Goal: Information Seeking & Learning: Check status

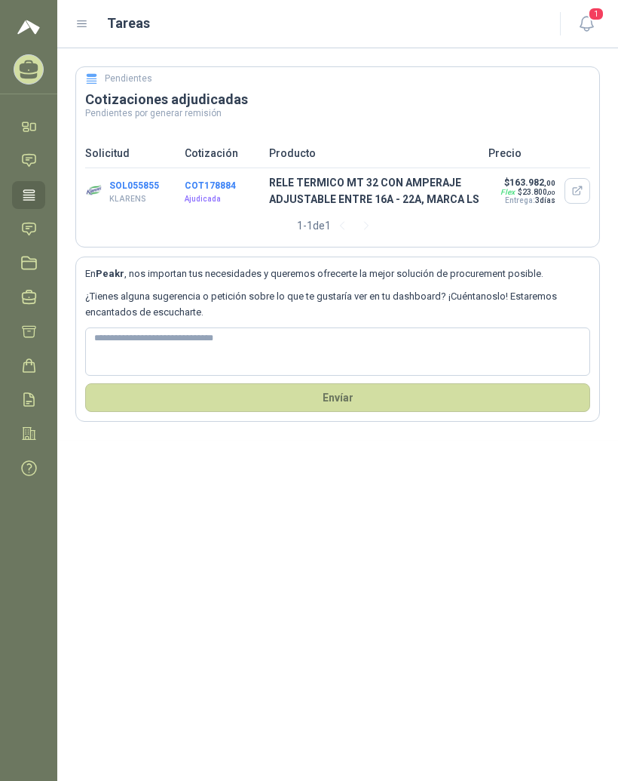
click at [581, 190] on icon "button" at bounding box center [578, 191] width 13 height 13
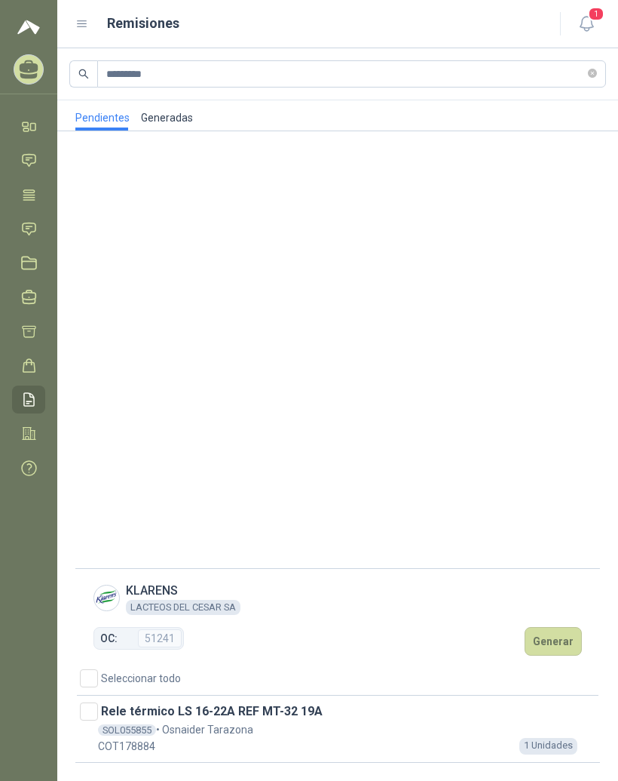
click at [157, 600] on span "KLARENS" at bounding box center [183, 590] width 115 height 19
click at [142, 647] on span "51241" at bounding box center [160, 638] width 44 height 18
click at [149, 735] on span "SOL055855" at bounding box center [127, 729] width 58 height 11
click at [84, 26] on icon at bounding box center [82, 24] width 14 height 14
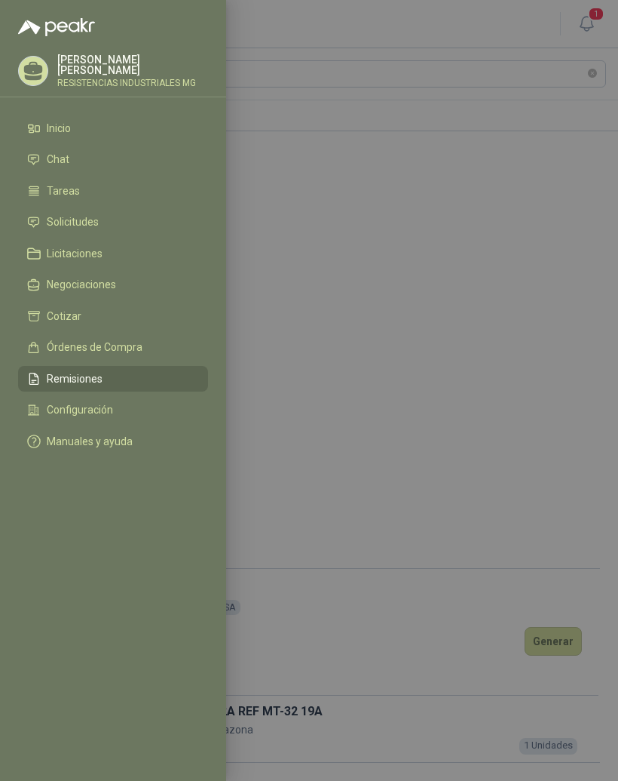
click at [133, 345] on span "Órdenes de Compra" at bounding box center [95, 347] width 96 height 12
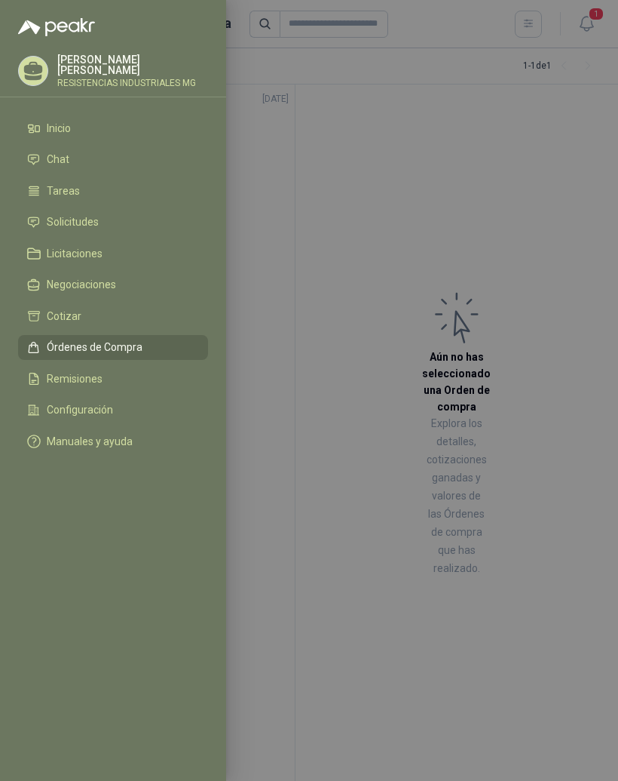
click at [555, 238] on div at bounding box center [309, 390] width 618 height 781
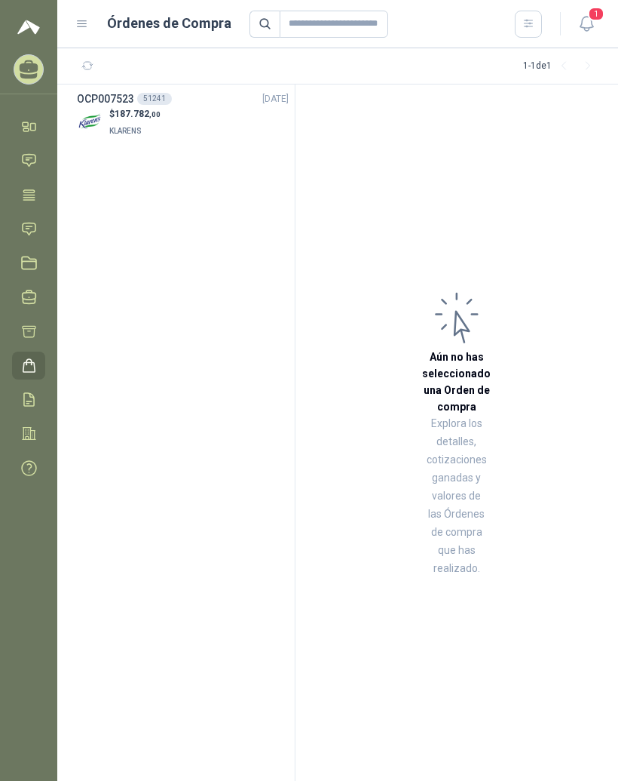
click at [113, 108] on p "$ 187.782 ,00" at bounding box center [134, 114] width 51 height 14
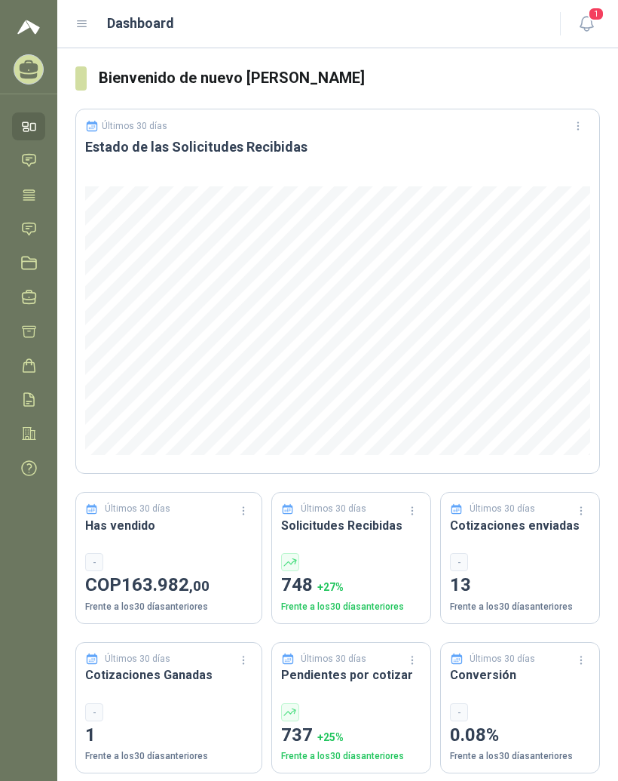
click at [81, 27] on icon at bounding box center [82, 24] width 9 height 6
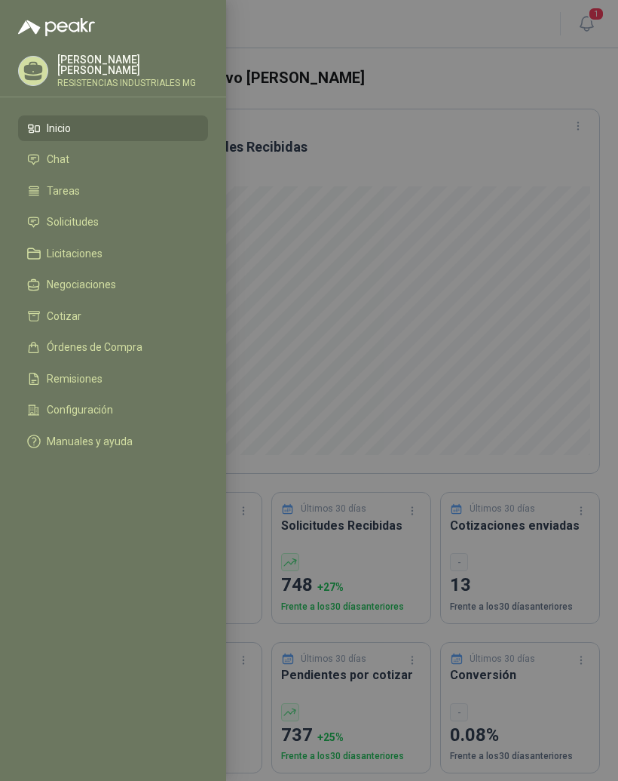
click at [99, 226] on li "Solicitudes" at bounding box center [113, 223] width 172 height 14
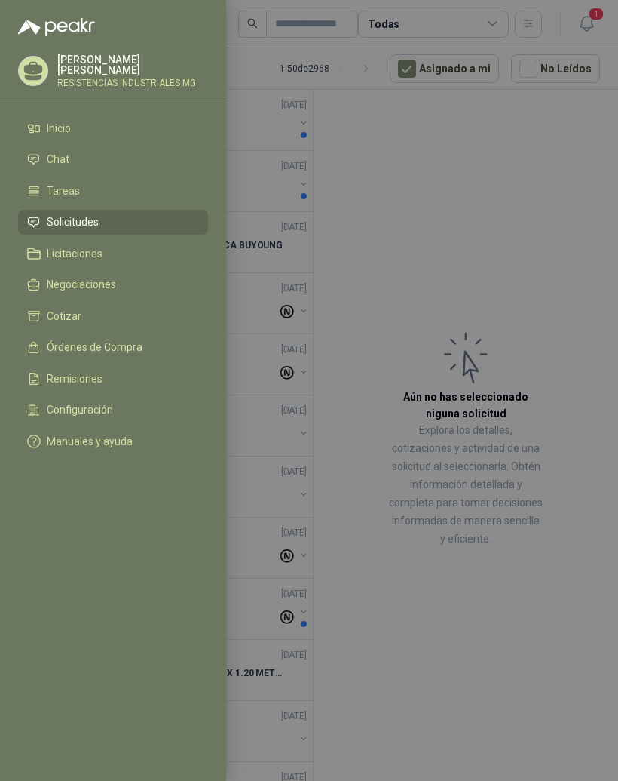
click at [489, 210] on div at bounding box center [309, 390] width 618 height 781
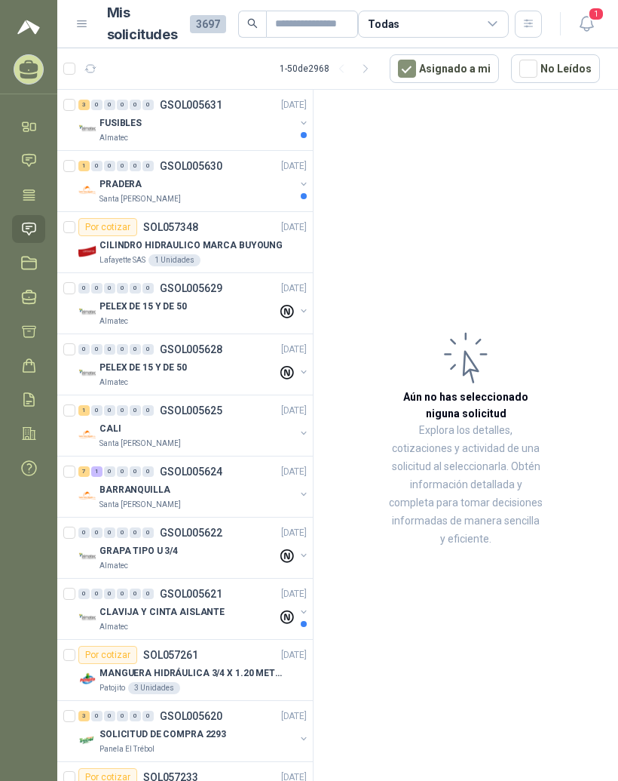
click at [88, 108] on div "3" at bounding box center [83, 105] width 11 height 11
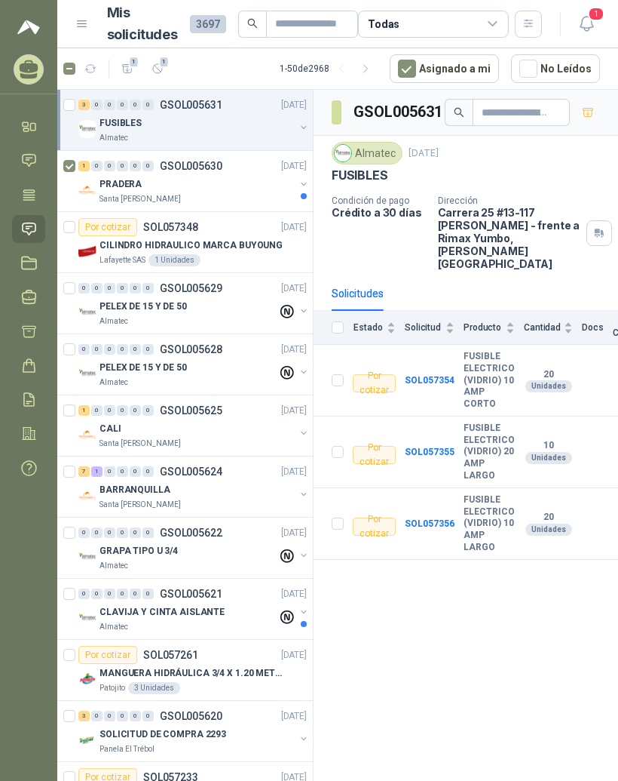
click at [81, 163] on div "1" at bounding box center [83, 166] width 11 height 11
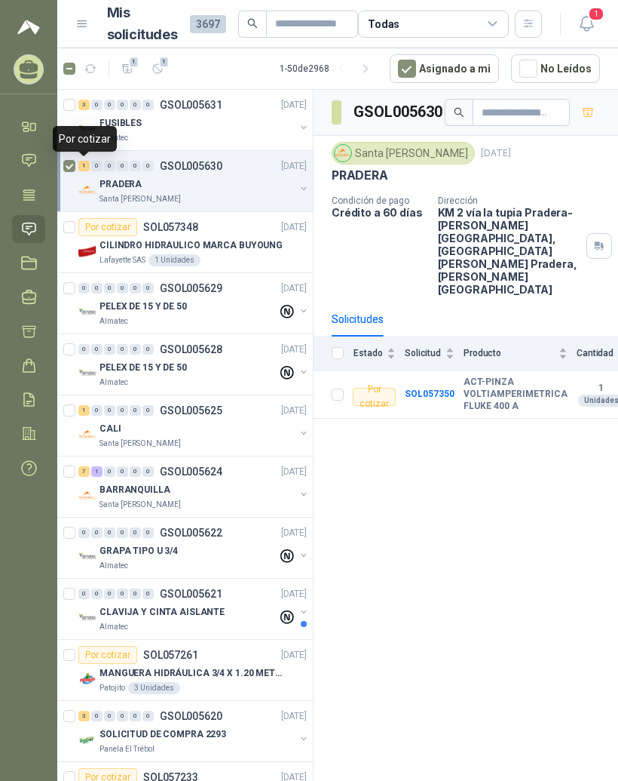
click at [499, 376] on b "ACT-PINZA VOLTIAMPERIMETRICA FLUKE 400 A" at bounding box center [516, 393] width 104 height 35
click at [488, 376] on b "ACT-PINZA VOLTIAMPERIMETRICA FLUKE 400 A" at bounding box center [516, 393] width 104 height 35
click at [439, 388] on b "SOL057350" at bounding box center [430, 393] width 50 height 11
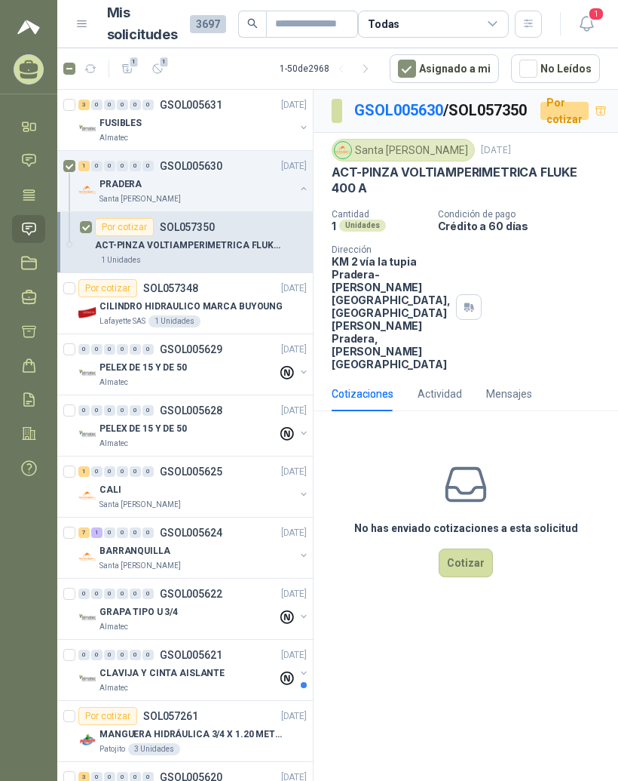
click at [88, 109] on div "3" at bounding box center [83, 105] width 11 height 11
